Goal: Find specific page/section: Find specific page/section

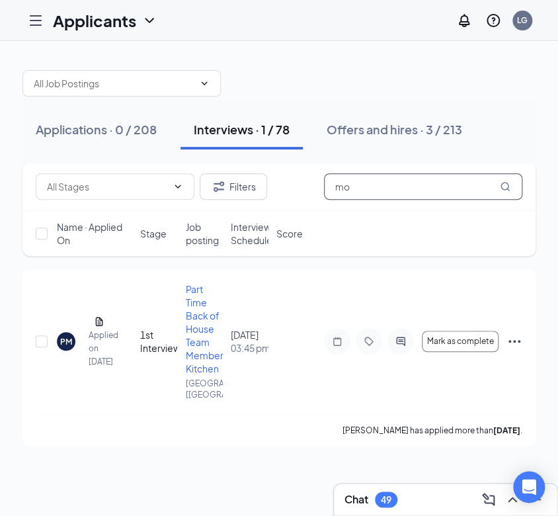
type input "m"
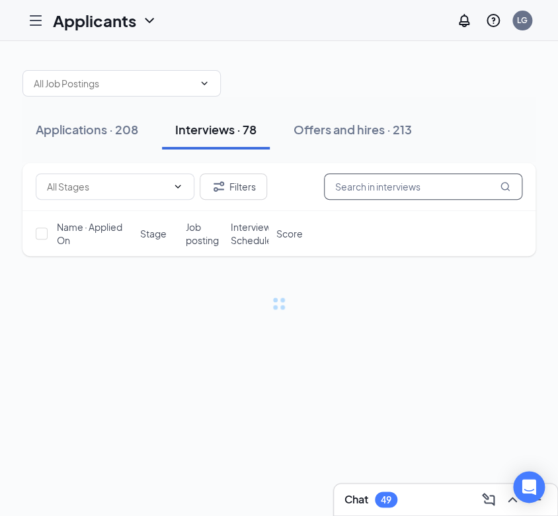
click at [365, 188] on input "text" at bounding box center [423, 186] width 198 height 26
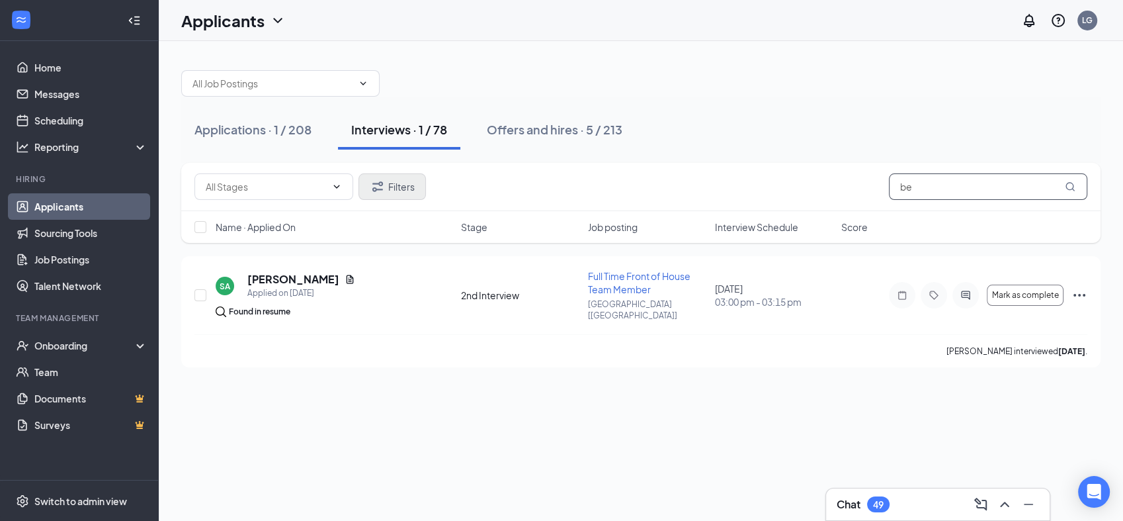
type input "b"
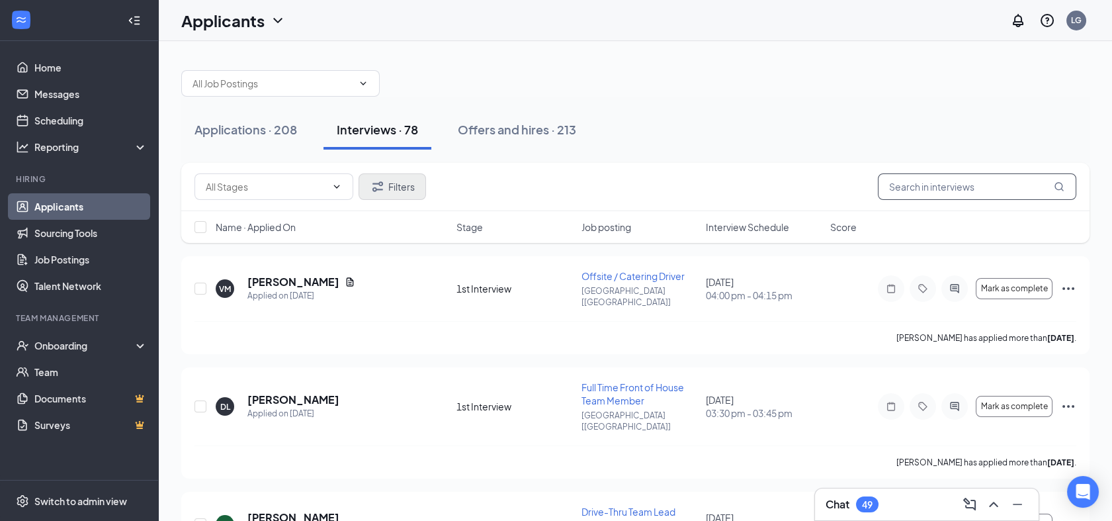
type input "J"
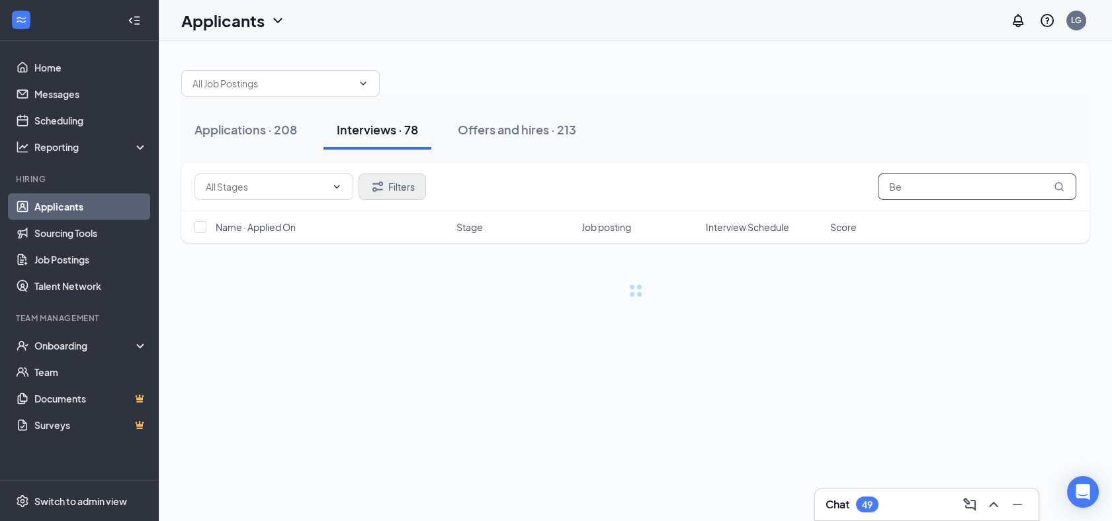
type input "Bee"
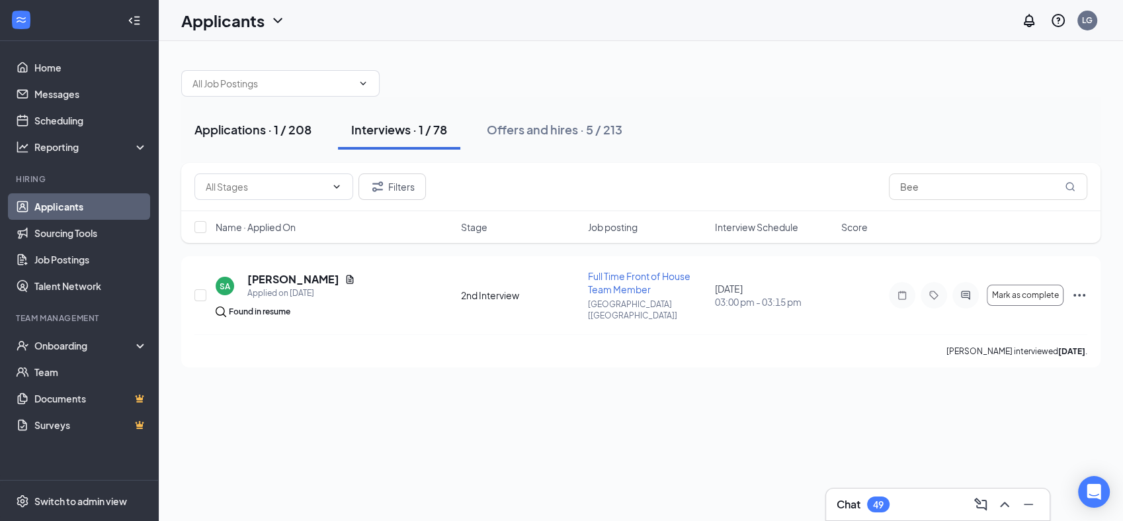
click at [241, 122] on div "Applications · 1 / 208" at bounding box center [252, 129] width 117 height 17
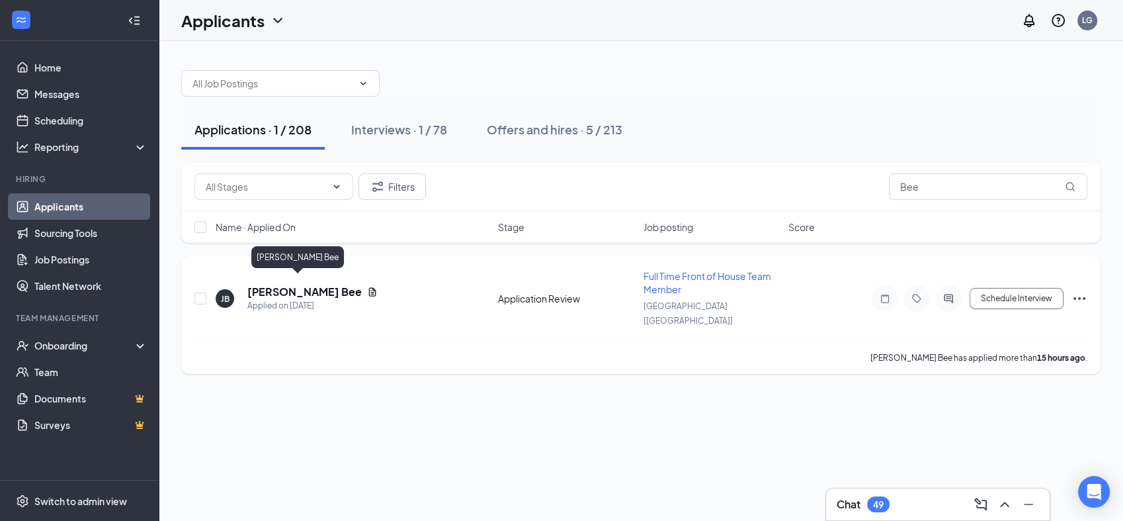
click at [287, 286] on h5 "[PERSON_NAME] Bee" at bounding box center [304, 291] width 114 height 15
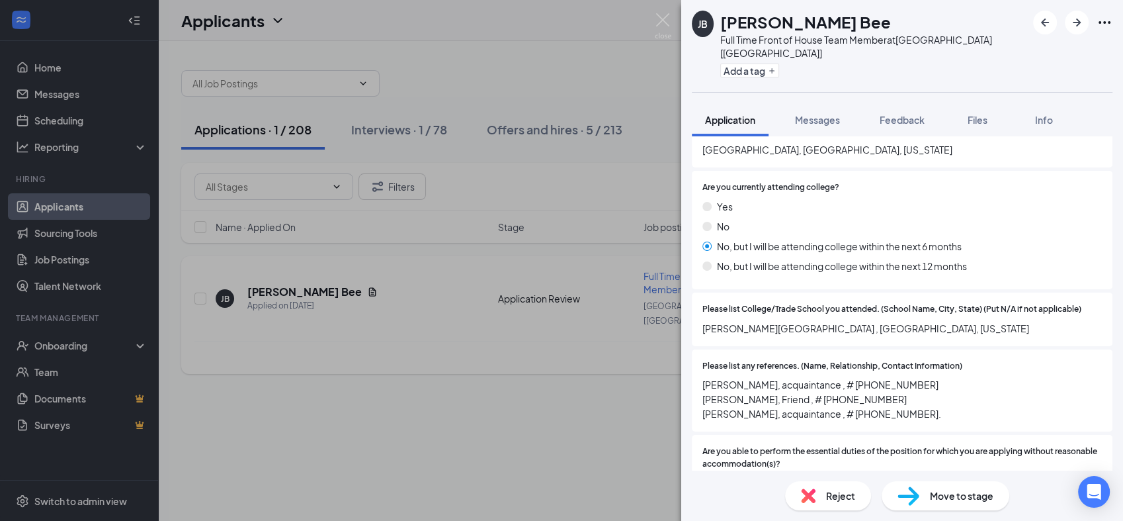
scroll to position [1979, 0]
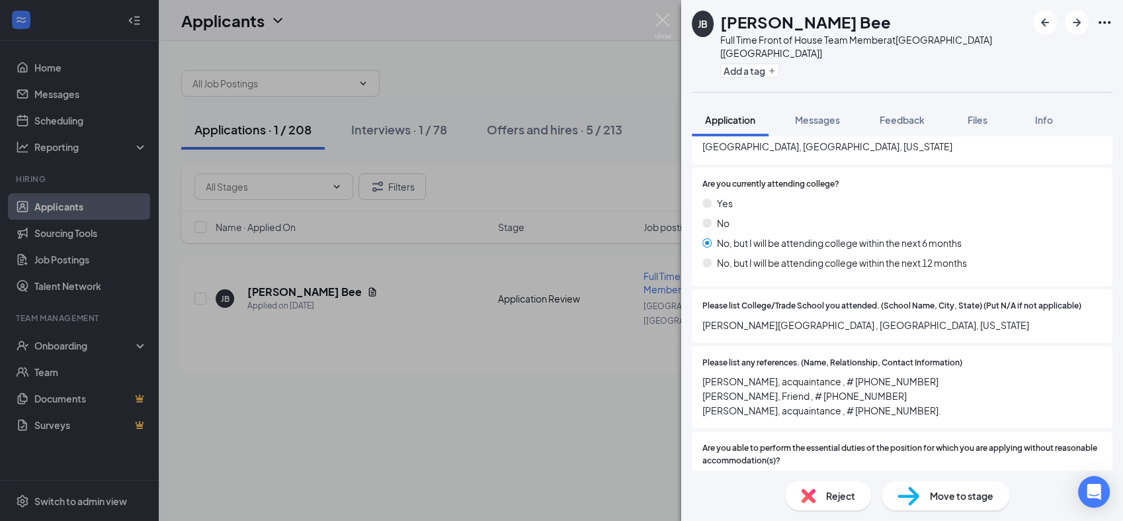
click at [558, 357] on div "Please list any references. (Name, Relationship, Contact Information) [PERSON_N…" at bounding box center [902, 388] width 400 height 62
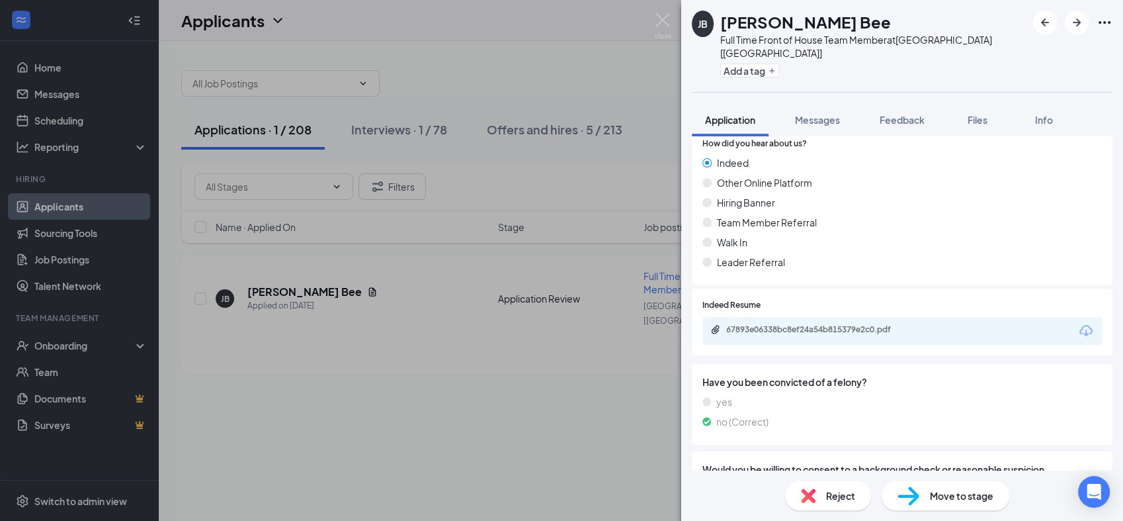
scroll to position [3052, 0]
click at [558, 323] on div "67893e06338bc8ef24a54b815379e2c0.pdf" at bounding box center [817, 329] width 214 height 13
